Goal: Information Seeking & Learning: Find specific fact

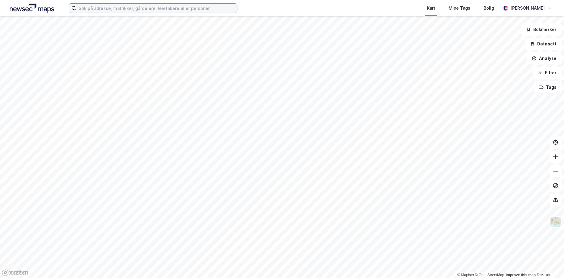
click at [107, 8] on input at bounding box center [156, 8] width 161 height 9
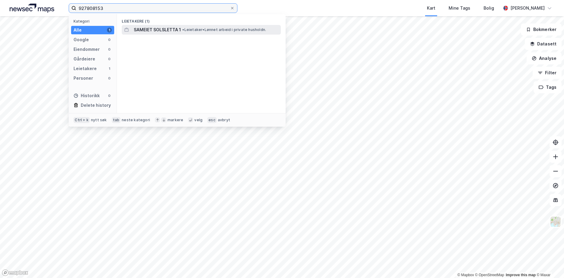
type input "927808153"
click at [153, 29] on span "SAMEIET SOLSLETTA 1" at bounding box center [157, 29] width 47 height 7
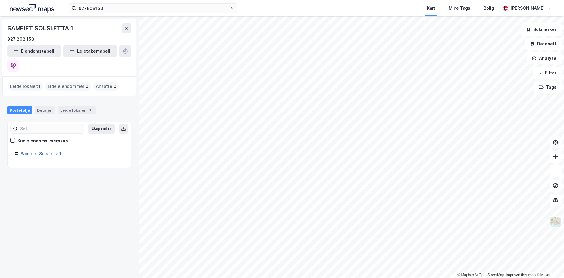
click at [42, 151] on link "Sameiet Solsletta 1" at bounding box center [40, 153] width 41 height 5
drag, startPoint x: 42, startPoint y: 137, endPoint x: 114, endPoint y: 92, distance: 85.2
click at [43, 151] on link "Sameiet Solsletta 1" at bounding box center [40, 153] width 41 height 5
